Goal: Information Seeking & Learning: Check status

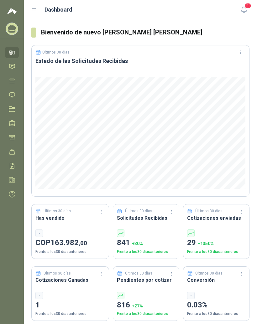
click at [33, 16] on header "Dashboard 1" at bounding box center [140, 10] width 233 height 20
click at [37, 8] on div "Dashboard" at bounding box center [128, 9] width 194 height 9
click at [34, 11] on icon at bounding box center [34, 10] width 6 height 6
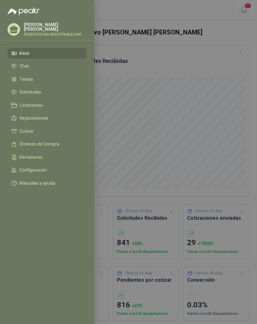
click at [50, 95] on link "Solicitudes" at bounding box center [47, 92] width 79 height 11
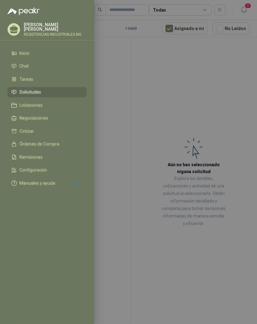
click at [213, 97] on div at bounding box center [128, 162] width 257 height 324
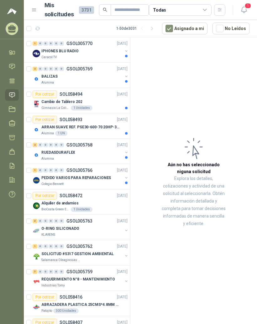
click at [108, 44] on div "1 0 0 0 0 0 GSOL005770 [DATE]" at bounding box center [81, 44] width 96 height 8
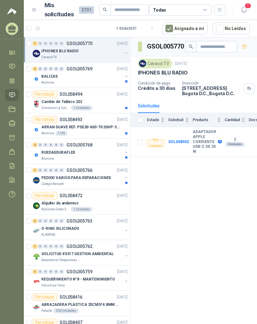
click at [104, 68] on div "2 0 0 0 0 0 GSOL005769 [DATE]" at bounding box center [81, 69] width 96 height 8
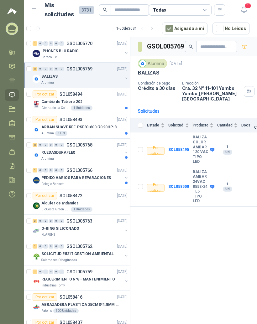
click at [201, 138] on b "BALIZA COLOR AMBAR 120 VAC TIPO LED" at bounding box center [201, 149] width 16 height 29
click at [183, 148] on b "SOL058495" at bounding box center [178, 150] width 21 height 4
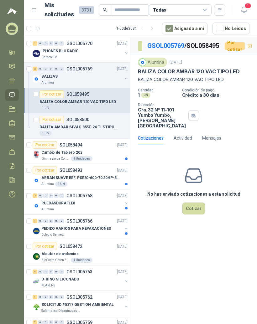
click at [98, 152] on div "Cambio de Tablero 202" at bounding box center [84, 153] width 86 height 8
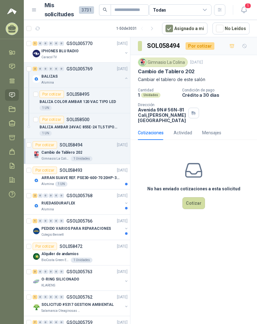
click at [108, 176] on p "ARRAN SUAVE REF. PSE30-600-70 20HP-30A" at bounding box center [80, 178] width 78 height 6
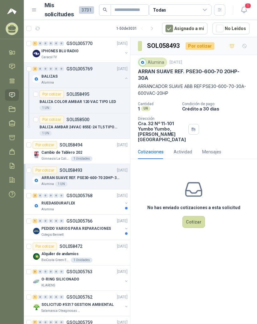
click at [102, 203] on div "RUEDASDURAFLEX" at bounding box center [81, 204] width 81 height 8
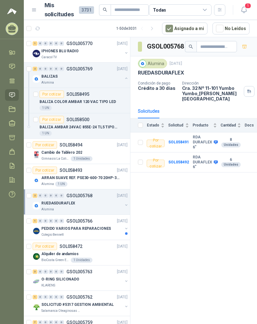
click at [99, 226] on div "PEDIDO VARIOS PARA REPARACIONES" at bounding box center [81, 229] width 81 height 8
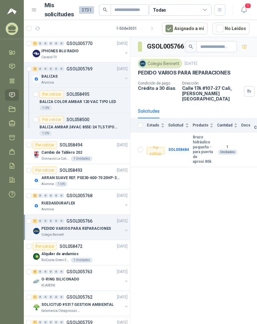
click at [110, 192] on div "2 0 0 0 0 0 GSOL005768 [DATE]" at bounding box center [81, 196] width 96 height 8
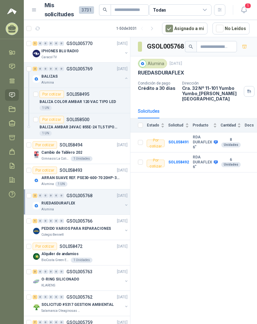
click at [110, 173] on div "Por cotizar SOL058493 [DATE]" at bounding box center [80, 171] width 95 height 8
